Goal: Navigation & Orientation: Find specific page/section

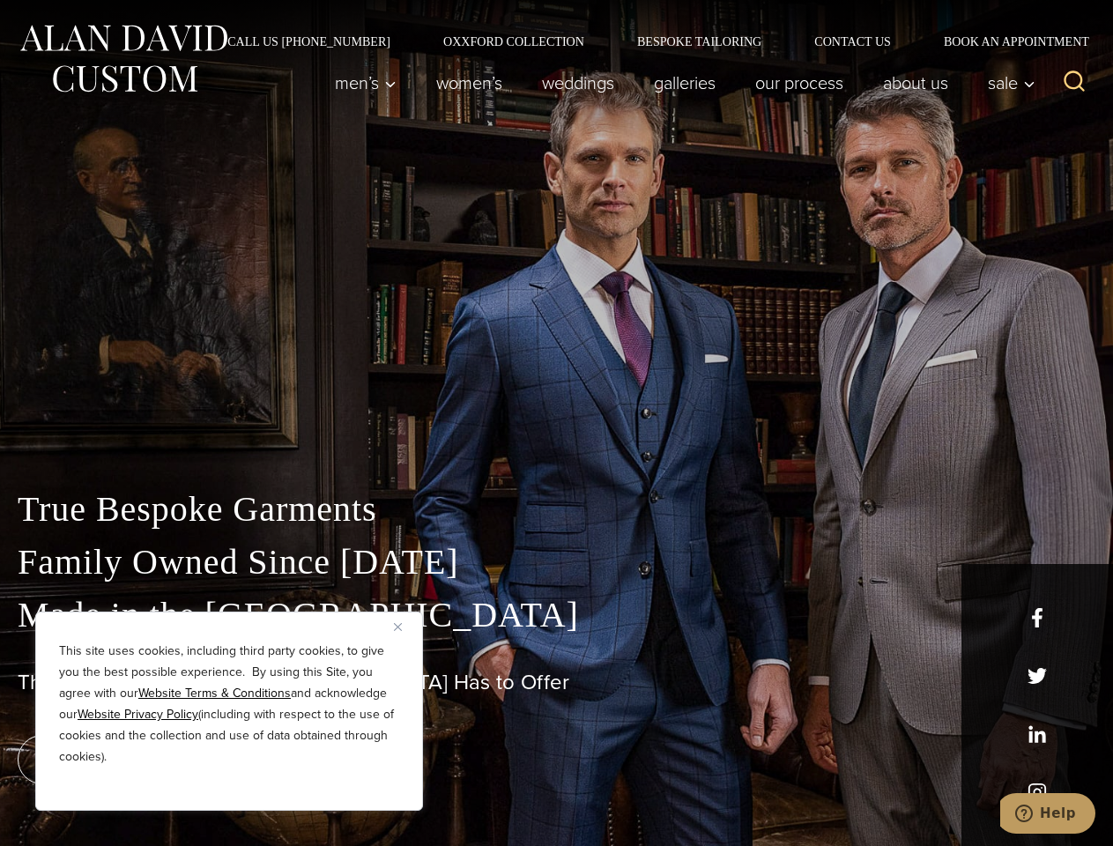
click at [556, 423] on div "True Bespoke Garments Family Owned Since [DATE] Made in [GEOGRAPHIC_DATA] The B…" at bounding box center [556, 620] width 1113 height 451
click at [405, 627] on button "Close" at bounding box center [404, 626] width 21 height 21
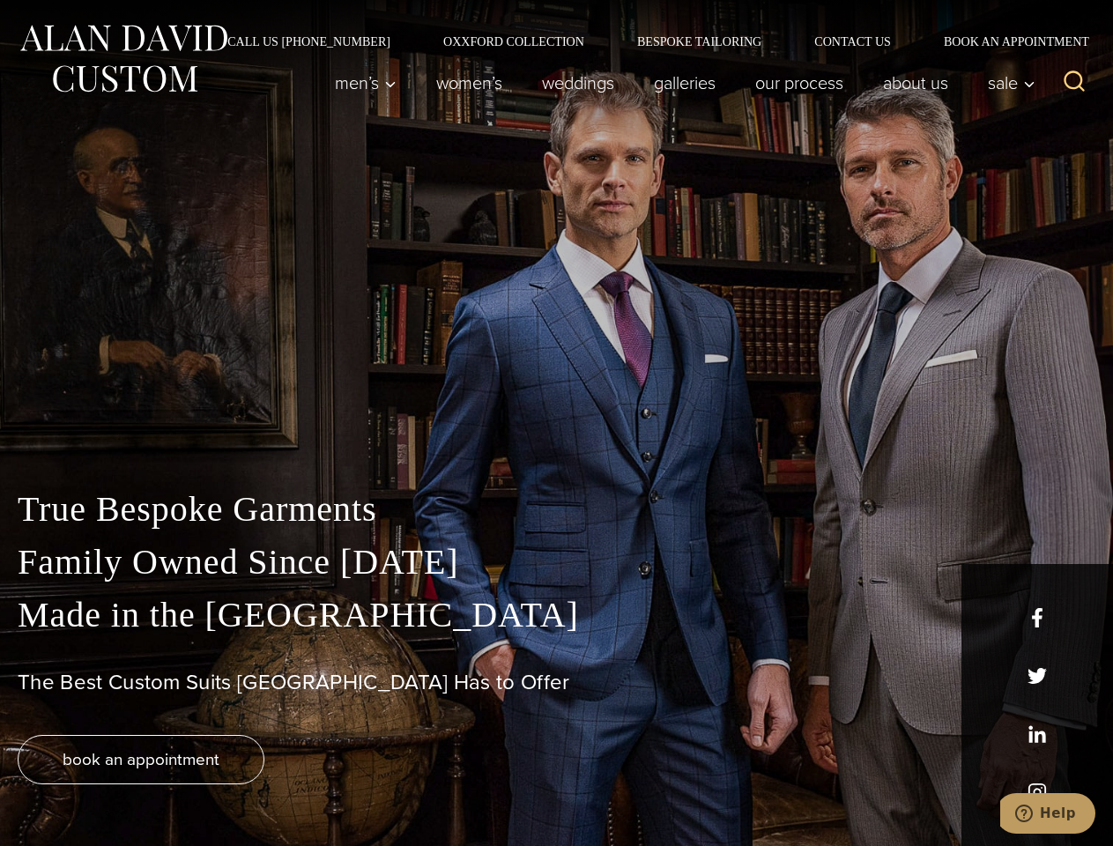
click at [229, 787] on div "True Bespoke Garments Family Owned Since [DATE] Made in [GEOGRAPHIC_DATA] The B…" at bounding box center [556, 664] width 1113 height 363
click at [1074, 83] on icon "Search" at bounding box center [1075, 82] width 26 height 26
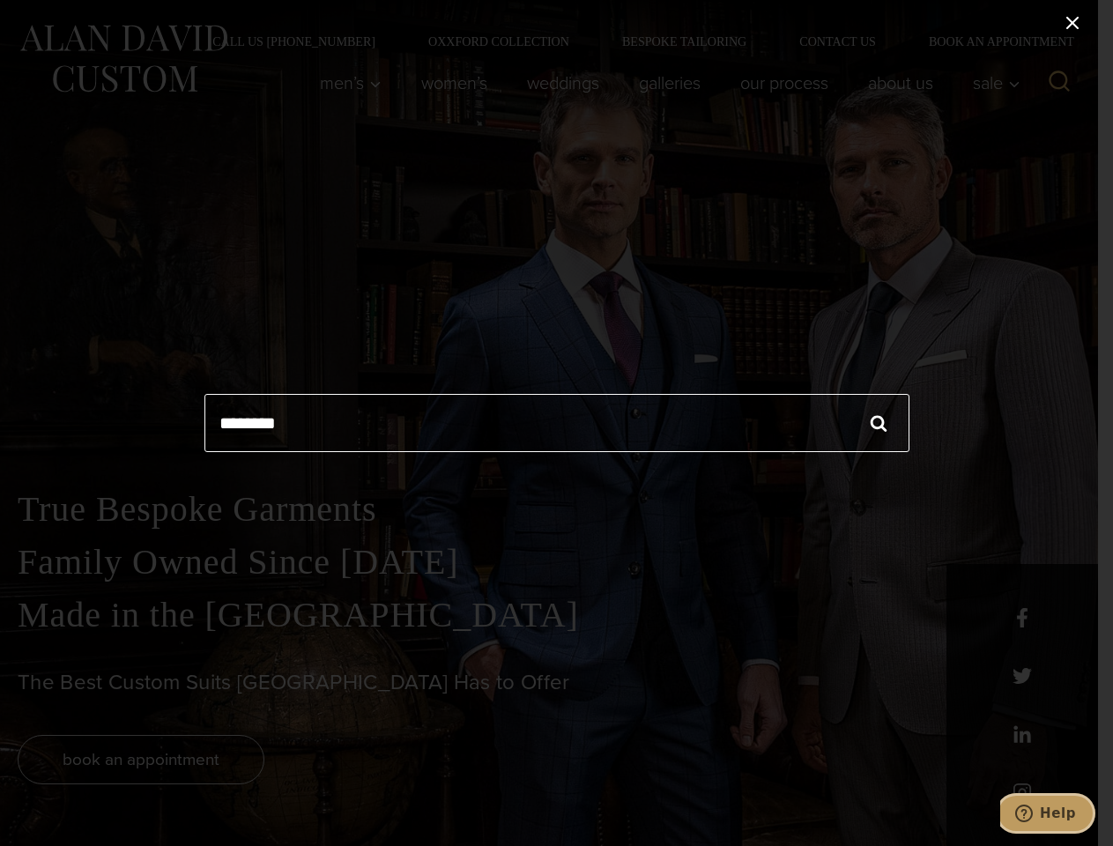
click at [1033, 814] on icon "Help" at bounding box center [1024, 814] width 18 height 18
